Goal: Task Accomplishment & Management: Manage account settings

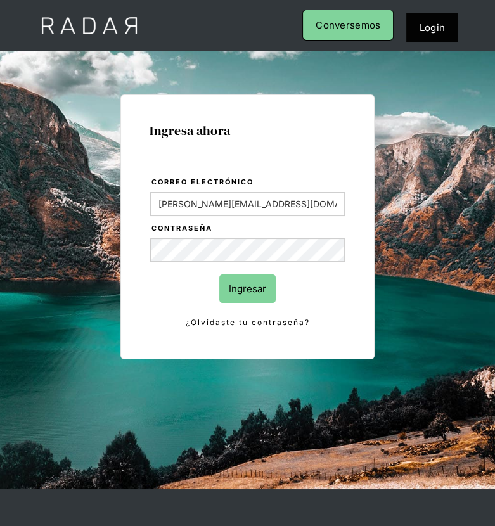
click at [246, 297] on input "Ingresar" at bounding box center [247, 288] width 56 height 29
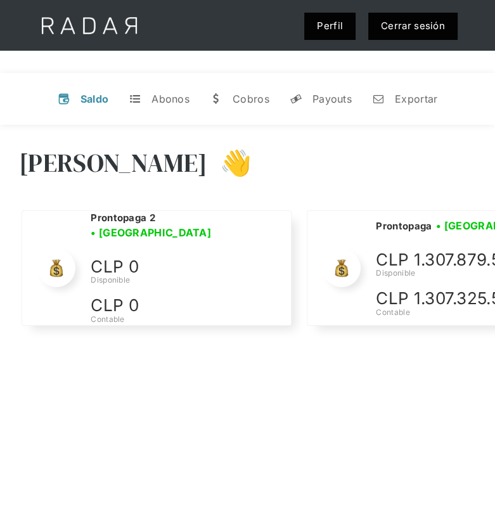
click at [418, 26] on link "Cerrar sesión" at bounding box center [412, 26] width 89 height 27
